Goal: Check status

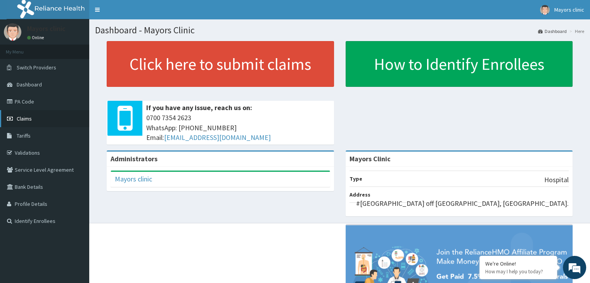
click at [29, 121] on span "Claims" at bounding box center [24, 118] width 15 height 7
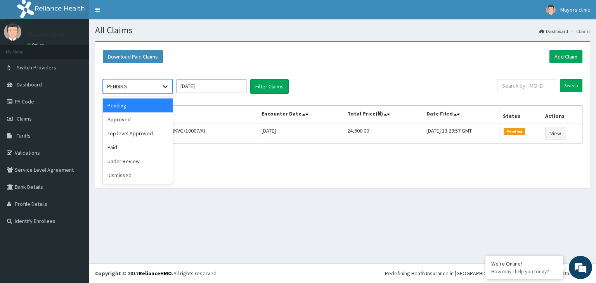
click at [162, 86] on icon at bounding box center [165, 87] width 8 height 8
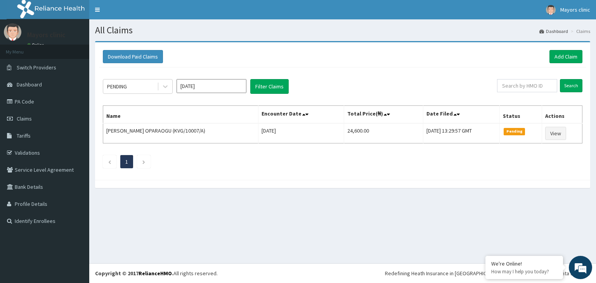
click at [248, 43] on div "Download Paid Claims Add Claim × Note you can only download claims within a max…" at bounding box center [342, 111] width 495 height 138
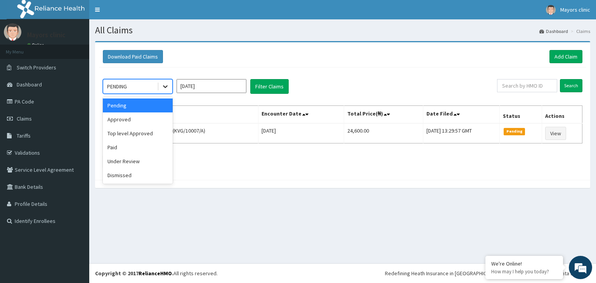
click at [168, 85] on icon at bounding box center [165, 87] width 8 height 8
click at [144, 134] on div "Top level Approved" at bounding box center [138, 134] width 70 height 14
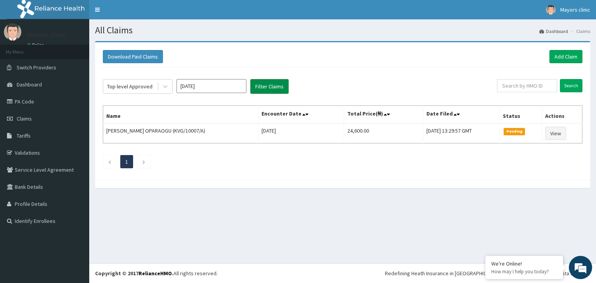
click at [267, 83] on button "Filter Claims" at bounding box center [269, 86] width 38 height 15
